Goal: Ask a question

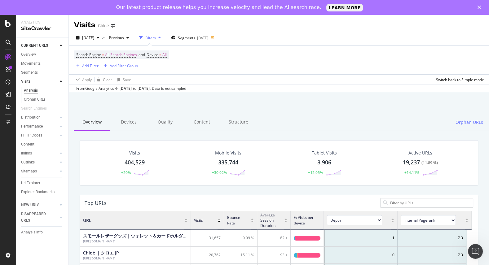
scroll to position [179, 385]
click at [7, 111] on div at bounding box center [8, 107] width 10 height 10
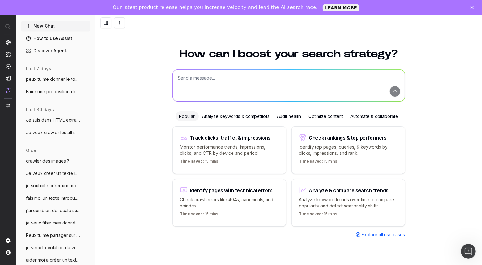
click at [202, 83] on textarea at bounding box center [289, 86] width 232 height 32
paste textarea "Lo ipsu dolor sit ametco adip eli SED -doeiusmo -temporin -utlabore -etdol Magn…"
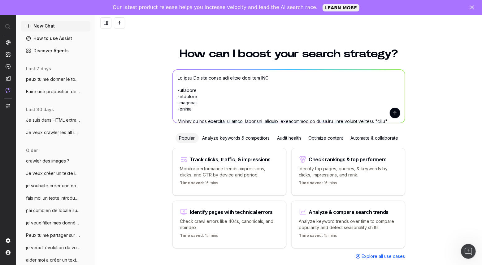
drag, startPoint x: 193, startPoint y: 79, endPoint x: 169, endPoint y: 83, distance: 25.2
click at [169, 83] on div "How can I boost your search strategy? Popular Analyze keywords & competitors Au…" at bounding box center [288, 160] width 387 height 239
click at [191, 81] on textarea at bounding box center [289, 96] width 232 height 53
drag, startPoint x: 195, startPoint y: 78, endPoint x: 174, endPoint y: 74, distance: 21.5
click at [174, 74] on textarea at bounding box center [289, 96] width 232 height 53
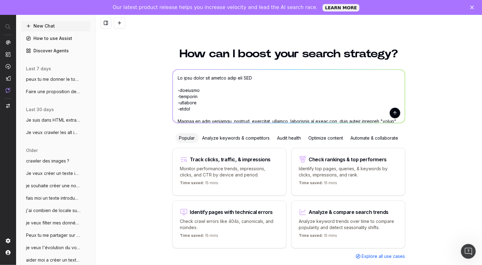
click at [251, 76] on textarea at bounding box center [289, 96] width 232 height 53
click at [248, 77] on textarea at bounding box center [289, 96] width 232 height 53
type textarea "Lo ipsu dolor sit ametco adip eli seddoeius tempo in UTL -etdolore -magnaali -e…"
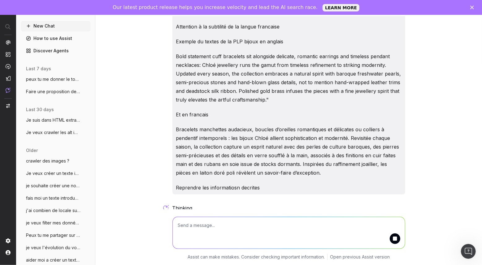
scroll to position [94, 0]
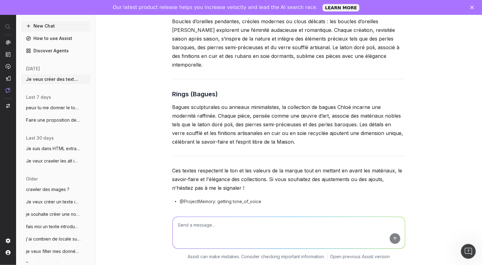
scroll to position [522, 0]
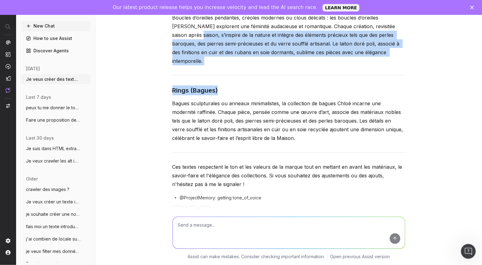
drag, startPoint x: 273, startPoint y: 125, endPoint x: 156, endPoint y: 27, distance: 152.4
click at [156, 27] on div "Je veux créer des textes pour des nouvelles pages de PLP -necklace -bracelet -e…" at bounding box center [288, 132] width 387 height 265
click at [173, 206] on button at bounding box center [178, 211] width 11 height 11
